Goal: Transaction & Acquisition: Purchase product/service

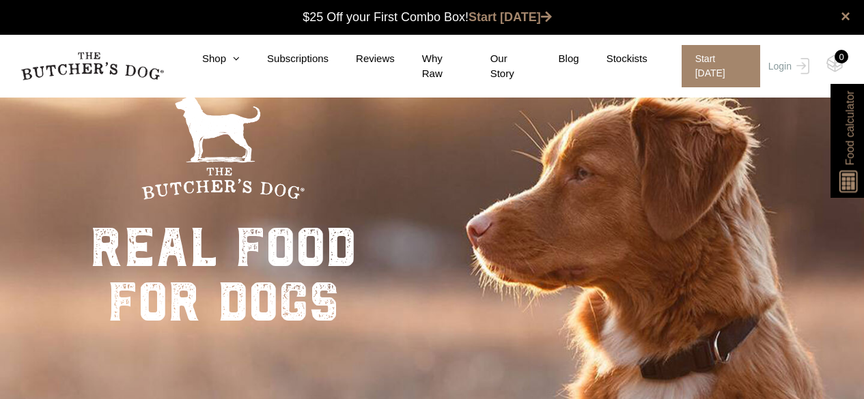
click at [781, 65] on link "Login" at bounding box center [787, 66] width 44 height 42
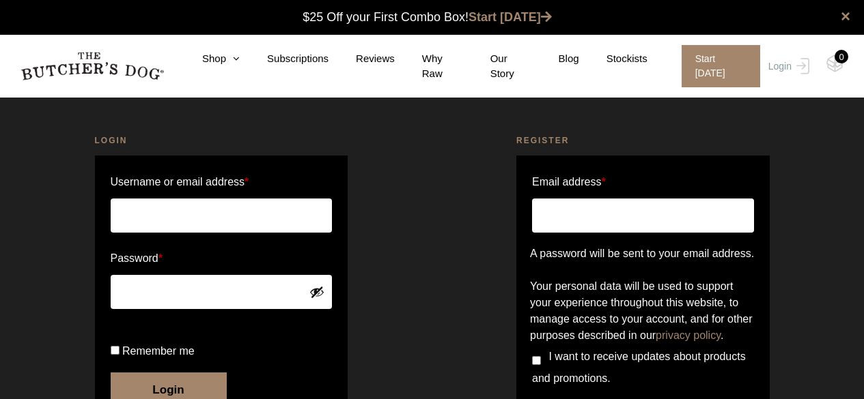
click at [151, 216] on input "Username or email address *" at bounding box center [222, 216] width 222 height 34
type input "Meeganhudy11@gmail.com"
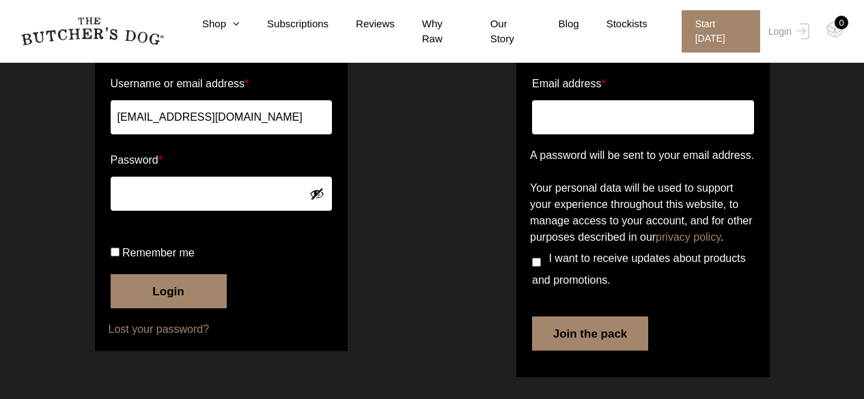
scroll to position [137, 0]
click at [169, 299] on button "Login" at bounding box center [169, 291] width 116 height 34
click at [185, 300] on button "Login" at bounding box center [169, 291] width 116 height 34
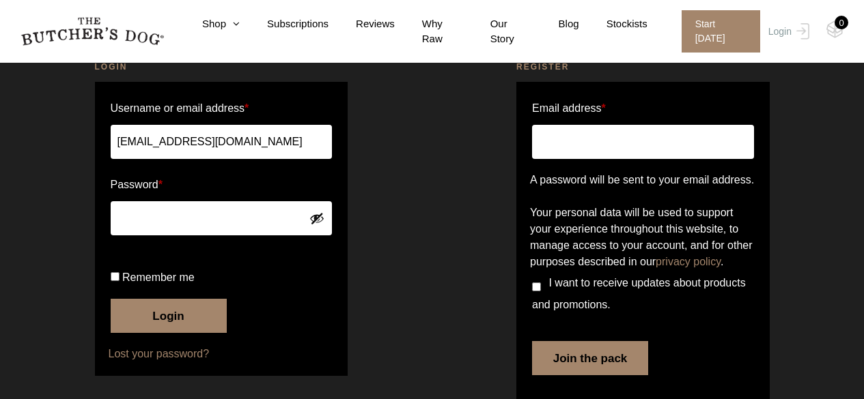
scroll to position [137, 0]
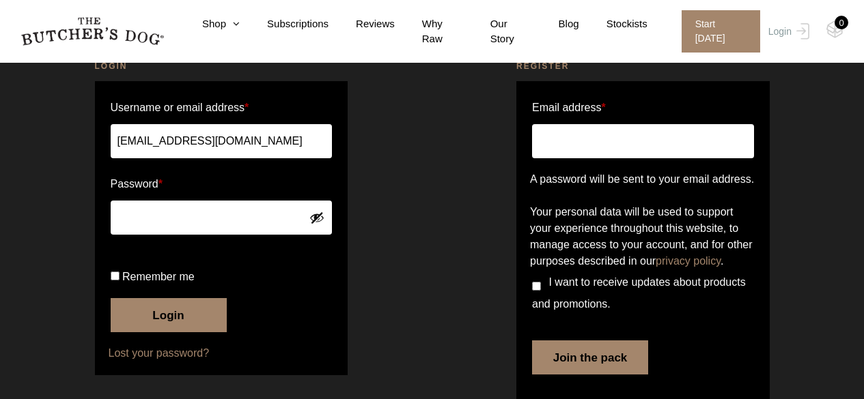
click at [456, 189] on div "Register Email address * A password will be sent to your email address. Your pe…" at bounding box center [643, 233] width 422 height 380
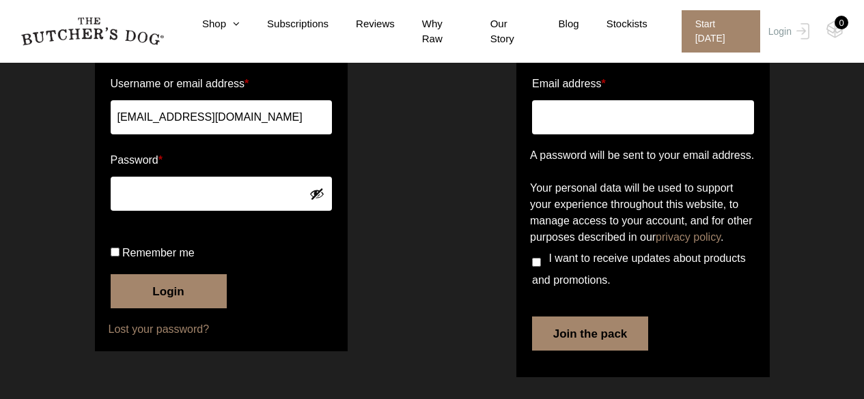
scroll to position [205, 0]
click at [169, 300] on button "Login" at bounding box center [169, 291] width 116 height 34
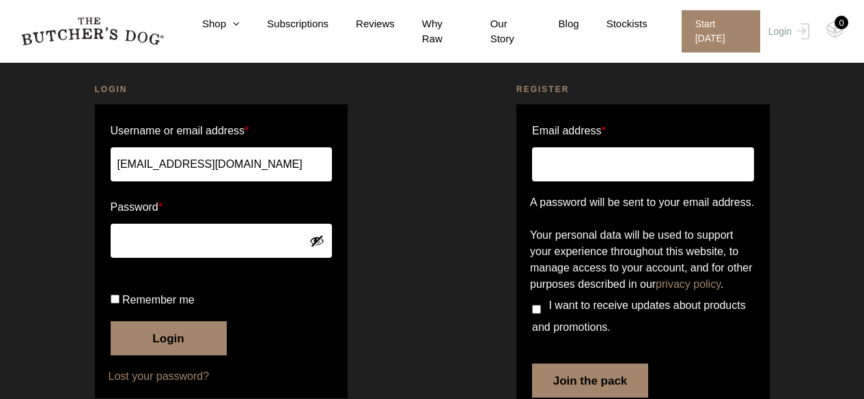
scroll to position [137, 0]
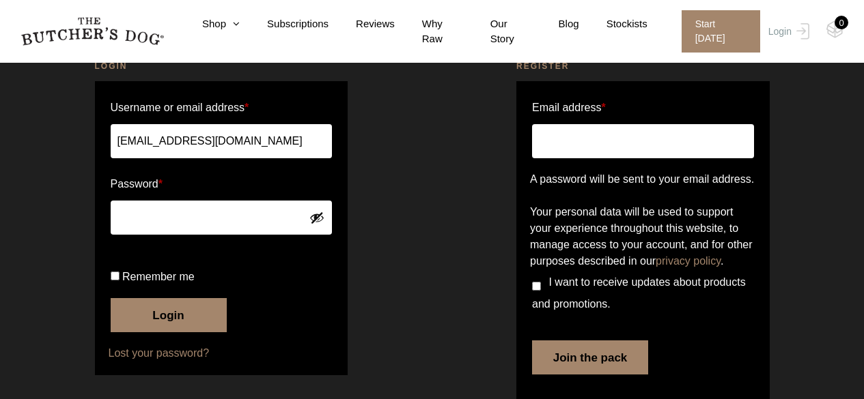
click at [152, 332] on button "Login" at bounding box center [169, 315] width 116 height 34
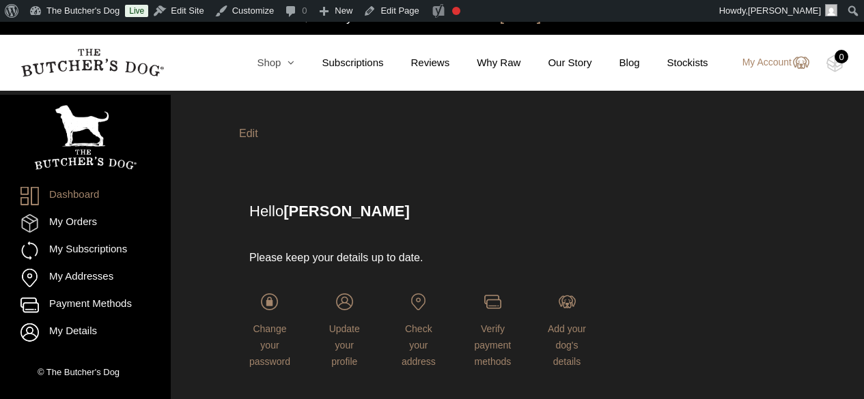
click at [276, 62] on link "Shop" at bounding box center [261, 63] width 65 height 16
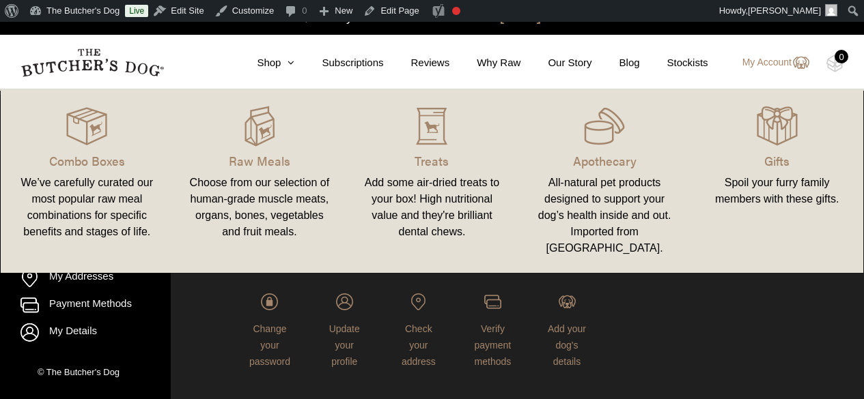
click at [0, 0] on img at bounding box center [0, 0] width 0 height 0
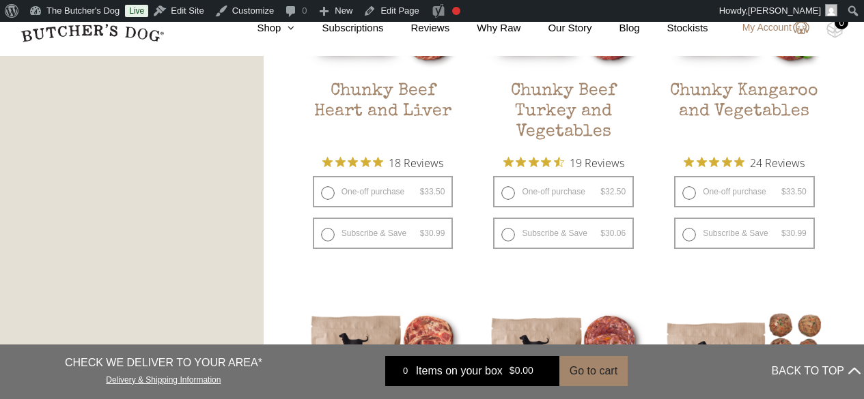
scroll to position [888, 0]
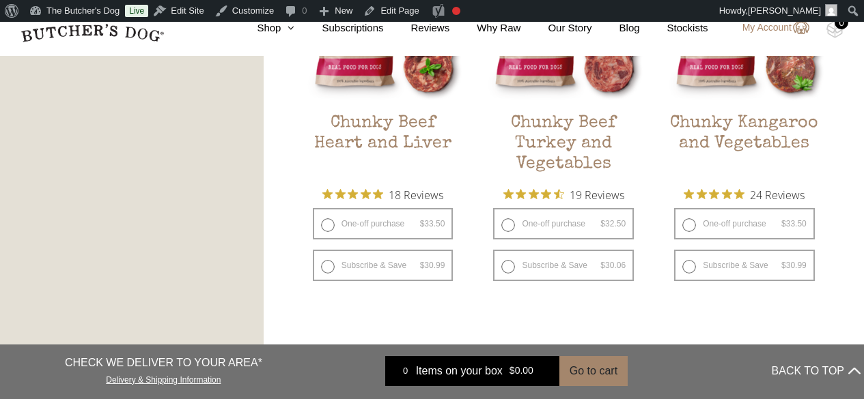
click at [506, 225] on label "One-off purchase $ 32.50 — or subscribe and save 7.5%" at bounding box center [563, 223] width 141 height 31
radio input "true"
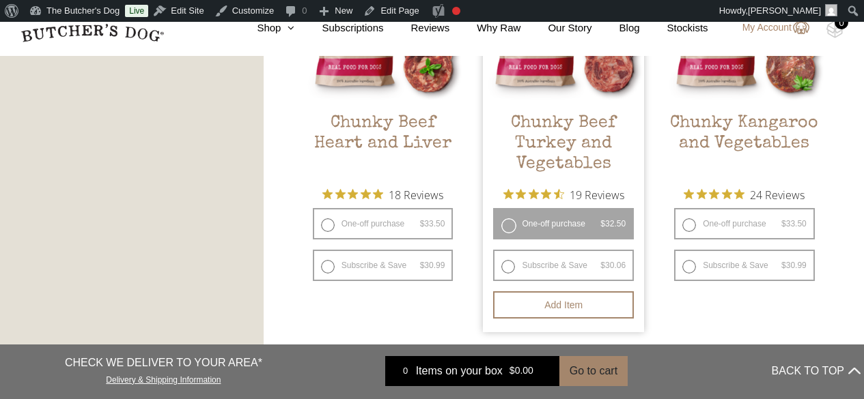
click at [563, 307] on button "Add item" at bounding box center [563, 305] width 141 height 27
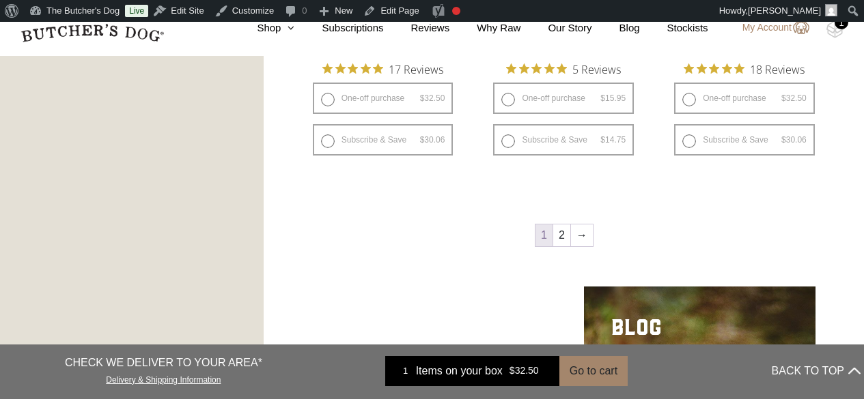
scroll to position [1912, 0]
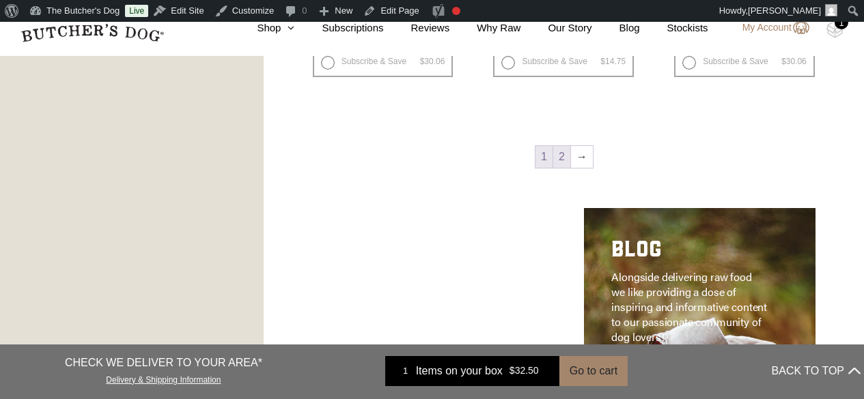
click at [561, 158] on link "2" at bounding box center [561, 157] width 17 height 22
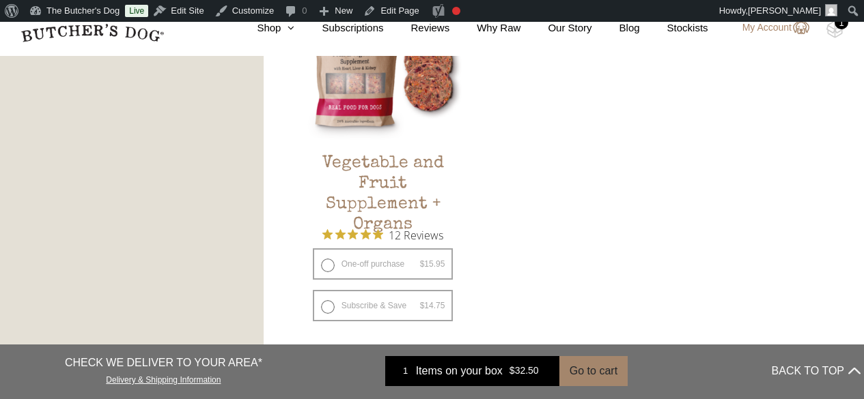
scroll to position [877, 0]
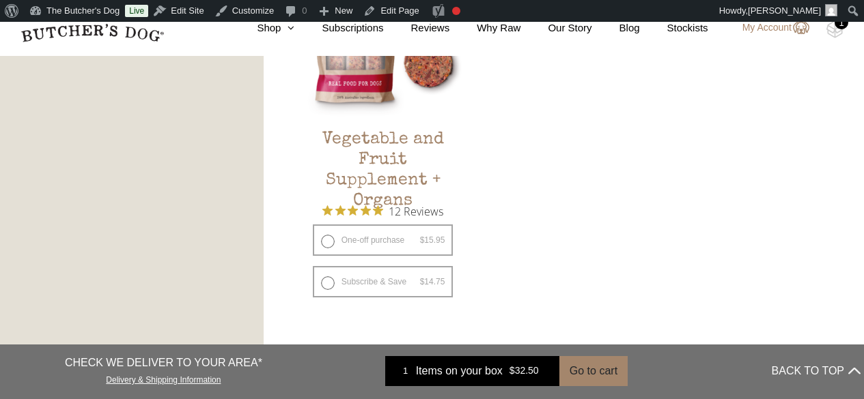
click at [328, 240] on label "One-off purchase $ 15.95 — or subscribe and save 7.5%" at bounding box center [383, 240] width 141 height 31
radio input "true"
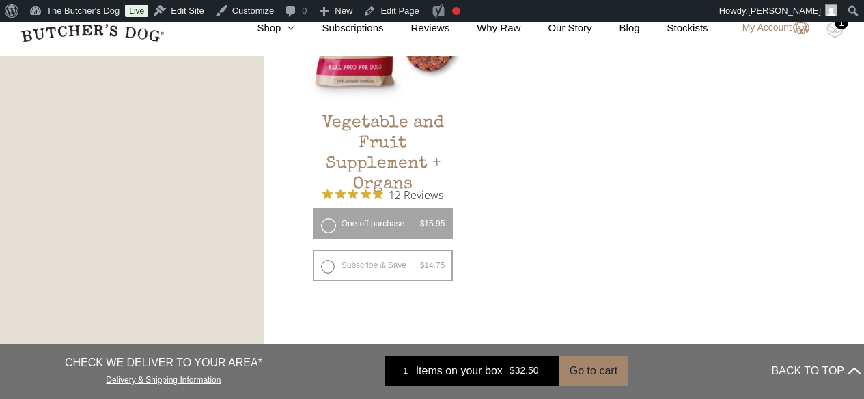
scroll to position [945, 0]
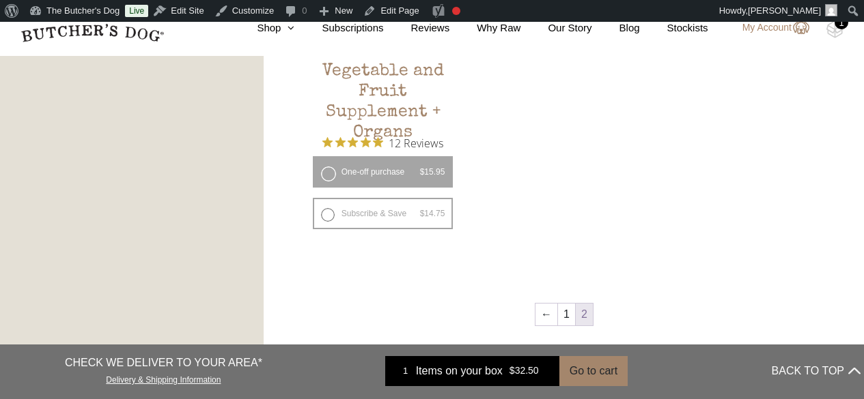
click at [0, 0] on button "Add item" at bounding box center [0, 0] width 0 height 0
click at [0, 0] on img at bounding box center [0, 0] width 0 height 0
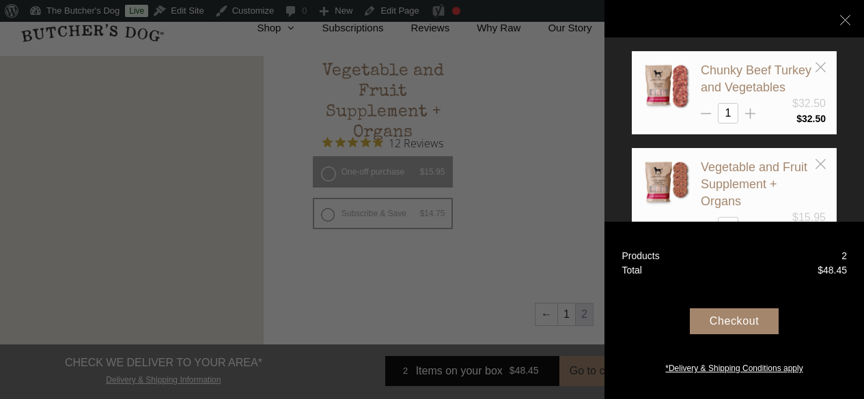
click at [730, 320] on div "Checkout" at bounding box center [734, 322] width 89 height 26
